Goal: Task Accomplishment & Management: Use online tool/utility

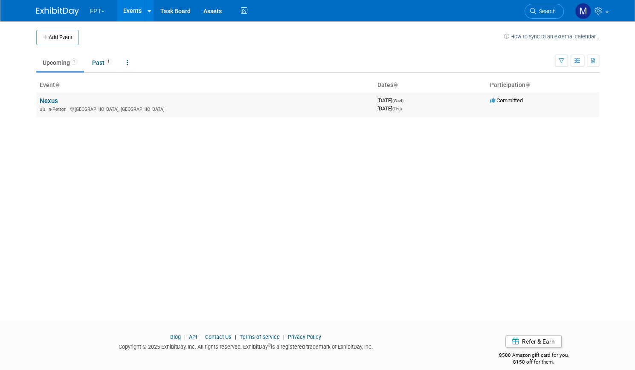
click at [45, 100] on link "Nexus" at bounding box center [49, 101] width 18 height 8
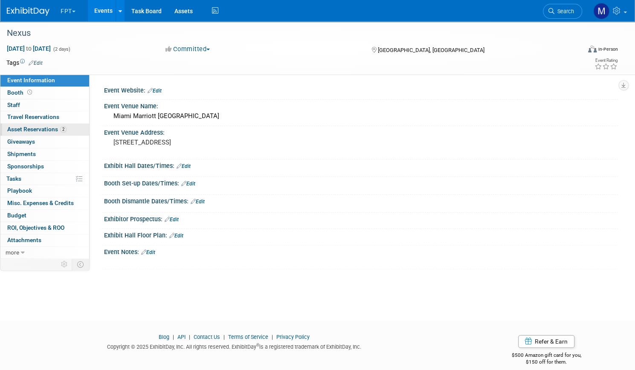
click at [63, 130] on span "Asset Reservations 2" at bounding box center [36, 129] width 59 height 7
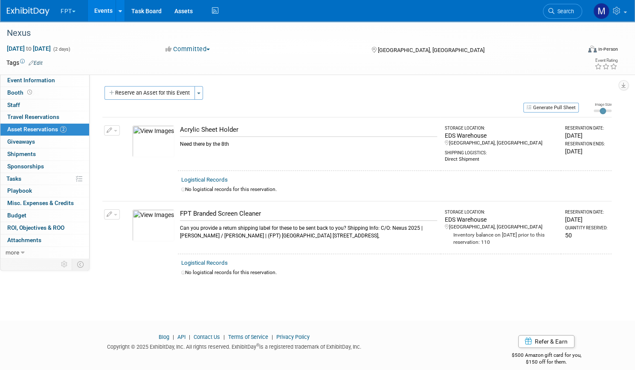
click at [174, 220] on img at bounding box center [153, 225] width 42 height 32
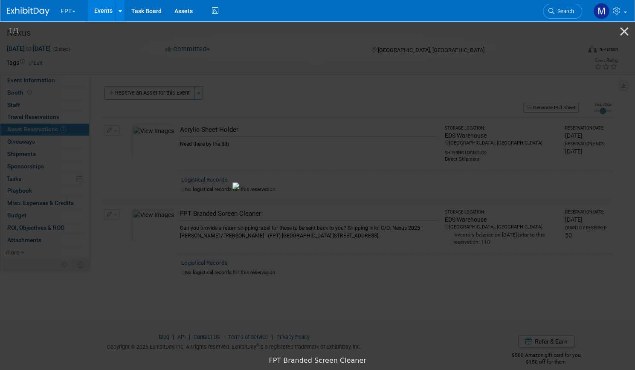
click at [9, 127] on picture at bounding box center [317, 186] width 635 height 332
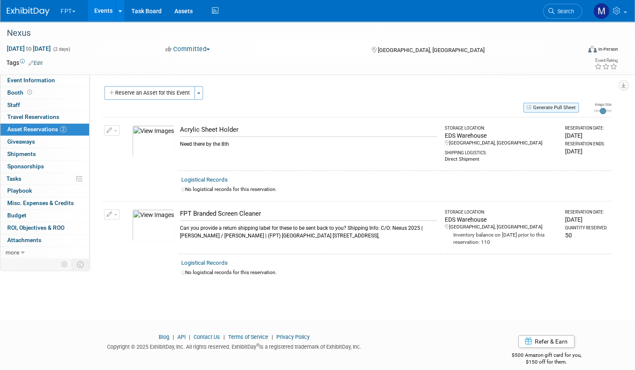
click at [539, 108] on button "Generate Pull Sheet" at bounding box center [550, 108] width 55 height 10
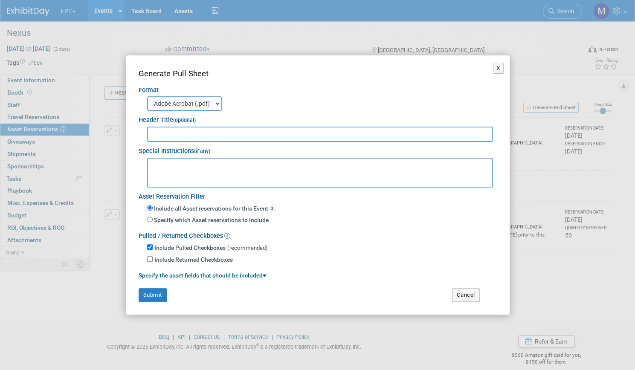
click at [263, 132] on input "text" at bounding box center [320, 134] width 346 height 15
type input "Nexus Event"
click at [160, 291] on button "Submit" at bounding box center [153, 295] width 28 height 14
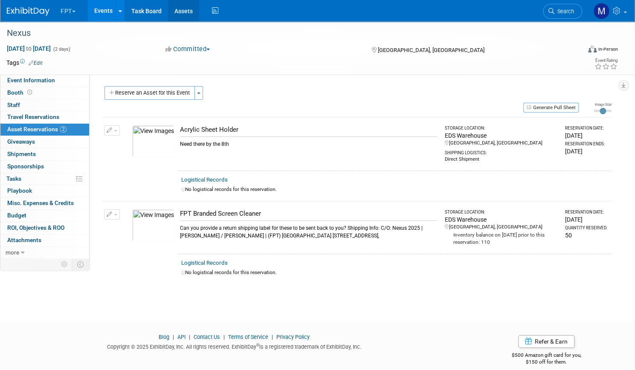
click at [199, 13] on link "Assets" at bounding box center [183, 10] width 31 height 21
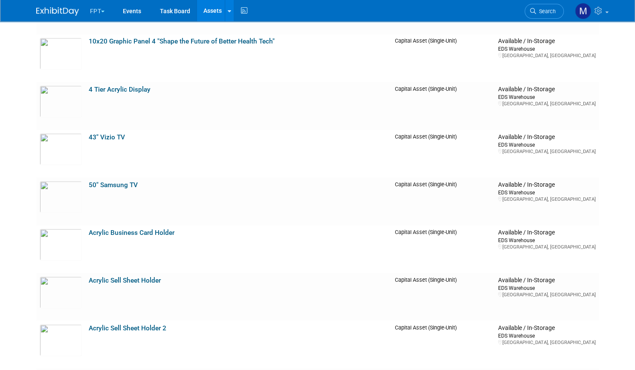
scroll to position [893, 0]
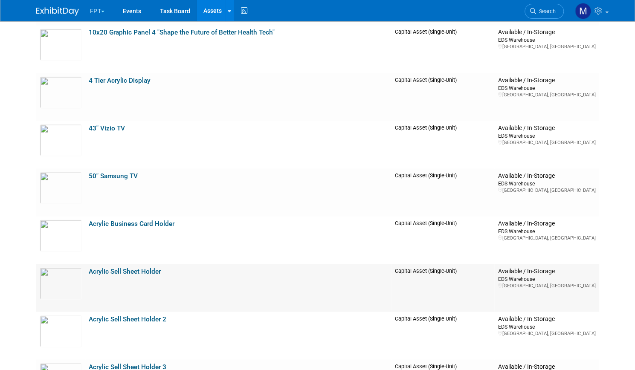
click at [142, 272] on link "Acrylic Sell Sheet Holder" at bounding box center [125, 271] width 72 height 8
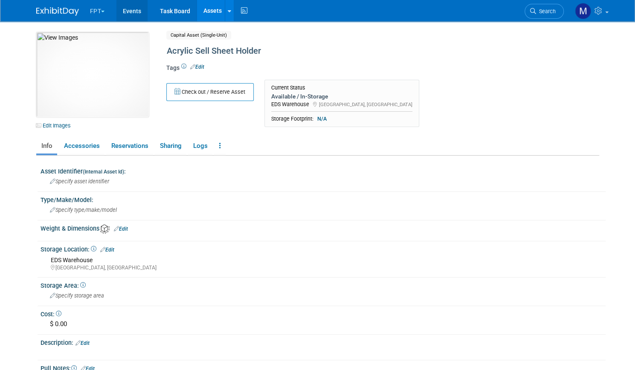
click at [125, 9] on link "Events" at bounding box center [131, 10] width 31 height 21
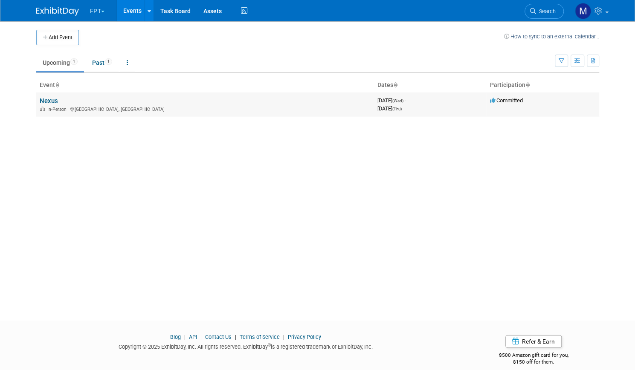
click at [45, 99] on link "Nexus" at bounding box center [49, 101] width 18 height 8
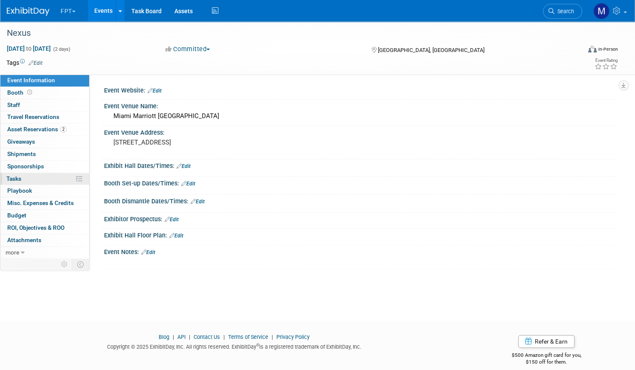
click at [21, 178] on span "Tasks 0%" at bounding box center [13, 178] width 15 height 7
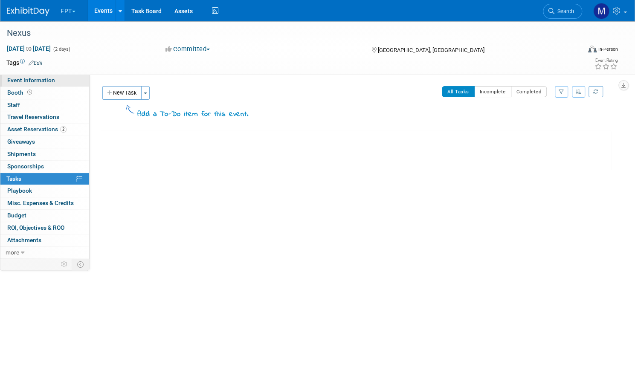
click at [55, 79] on span "Event Information" at bounding box center [31, 80] width 48 height 7
